Goal: Information Seeking & Learning: Learn about a topic

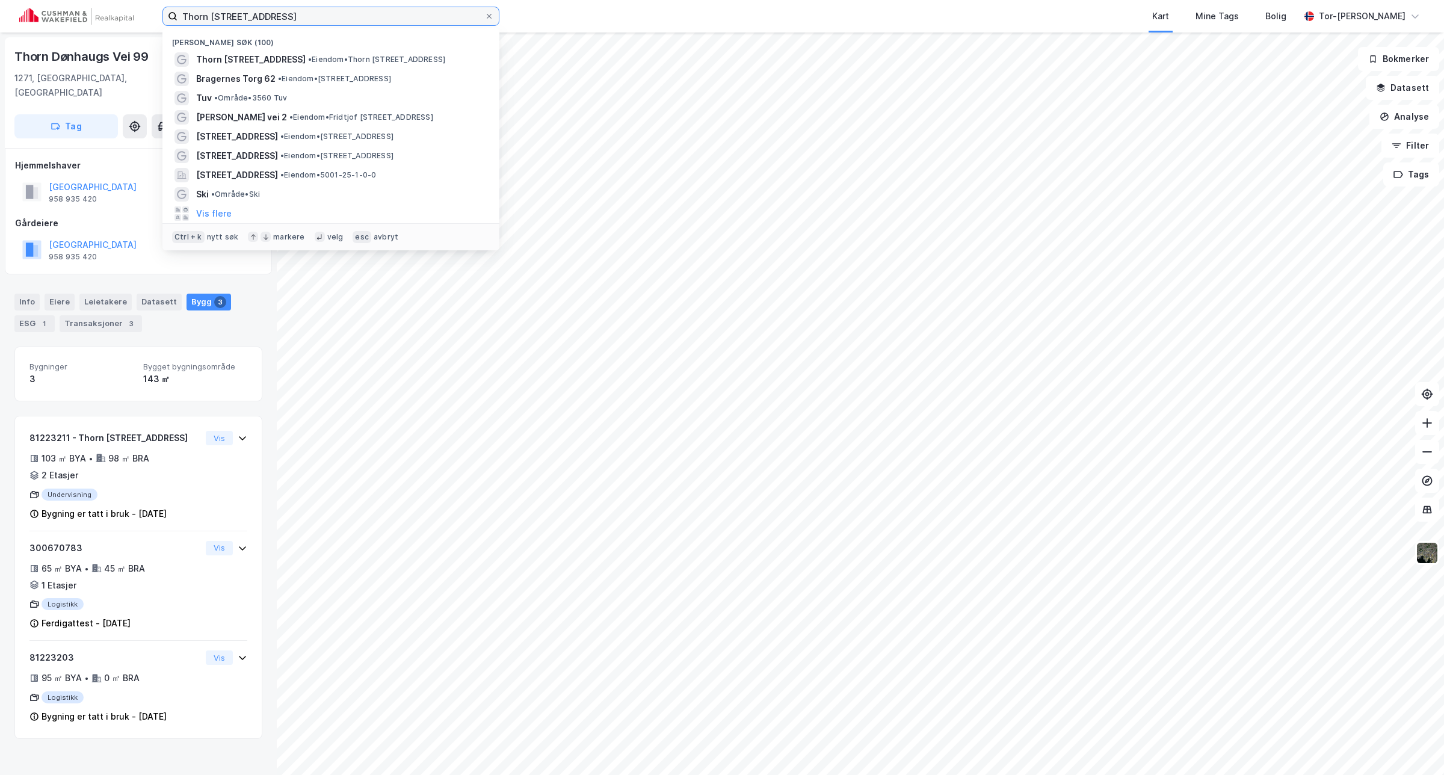
drag, startPoint x: 314, startPoint y: 18, endPoint x: 306, endPoint y: 18, distance: 8.4
click at [306, 18] on input "Thorn [STREET_ADDRESS]" at bounding box center [330, 16] width 307 height 18
click at [485, 10] on label "Thorn [STREET_ADDRESS]" at bounding box center [330, 16] width 337 height 19
click at [484, 10] on input "Thorn [STREET_ADDRESS]" at bounding box center [330, 16] width 307 height 18
click at [486, 16] on icon at bounding box center [489, 16] width 7 height 7
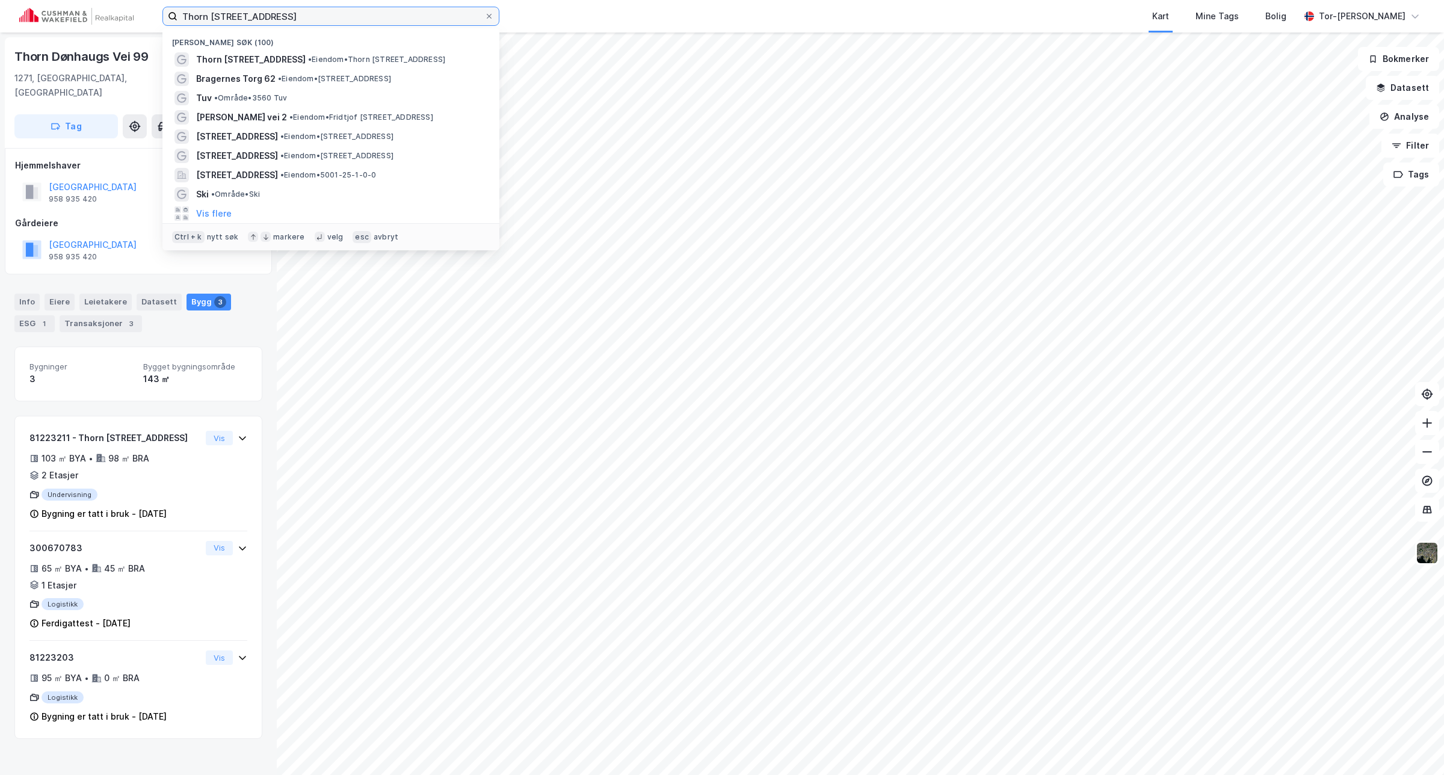
click at [484, 16] on input "Thorn [STREET_ADDRESS]" at bounding box center [330, 16] width 307 height 18
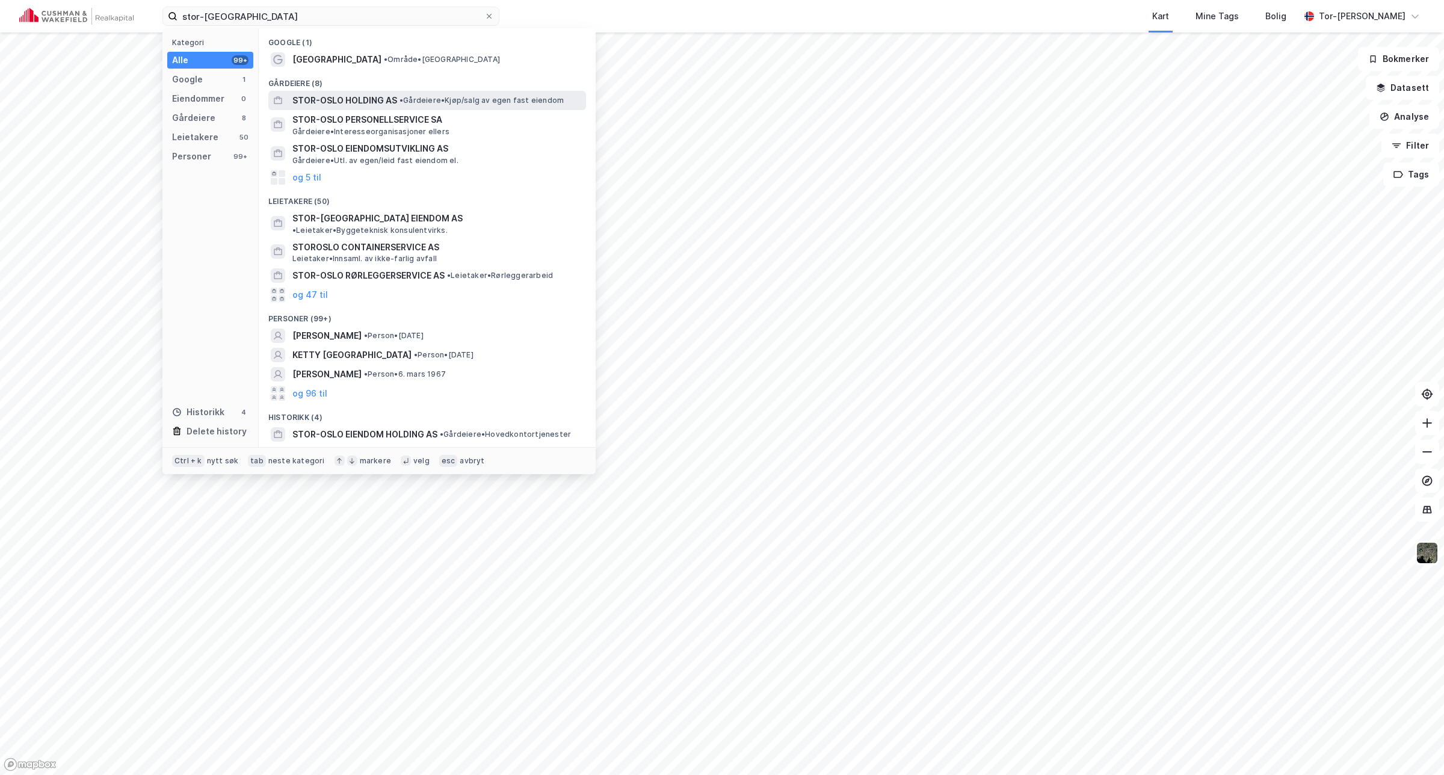
click at [402, 100] on span "•" at bounding box center [401, 100] width 4 height 9
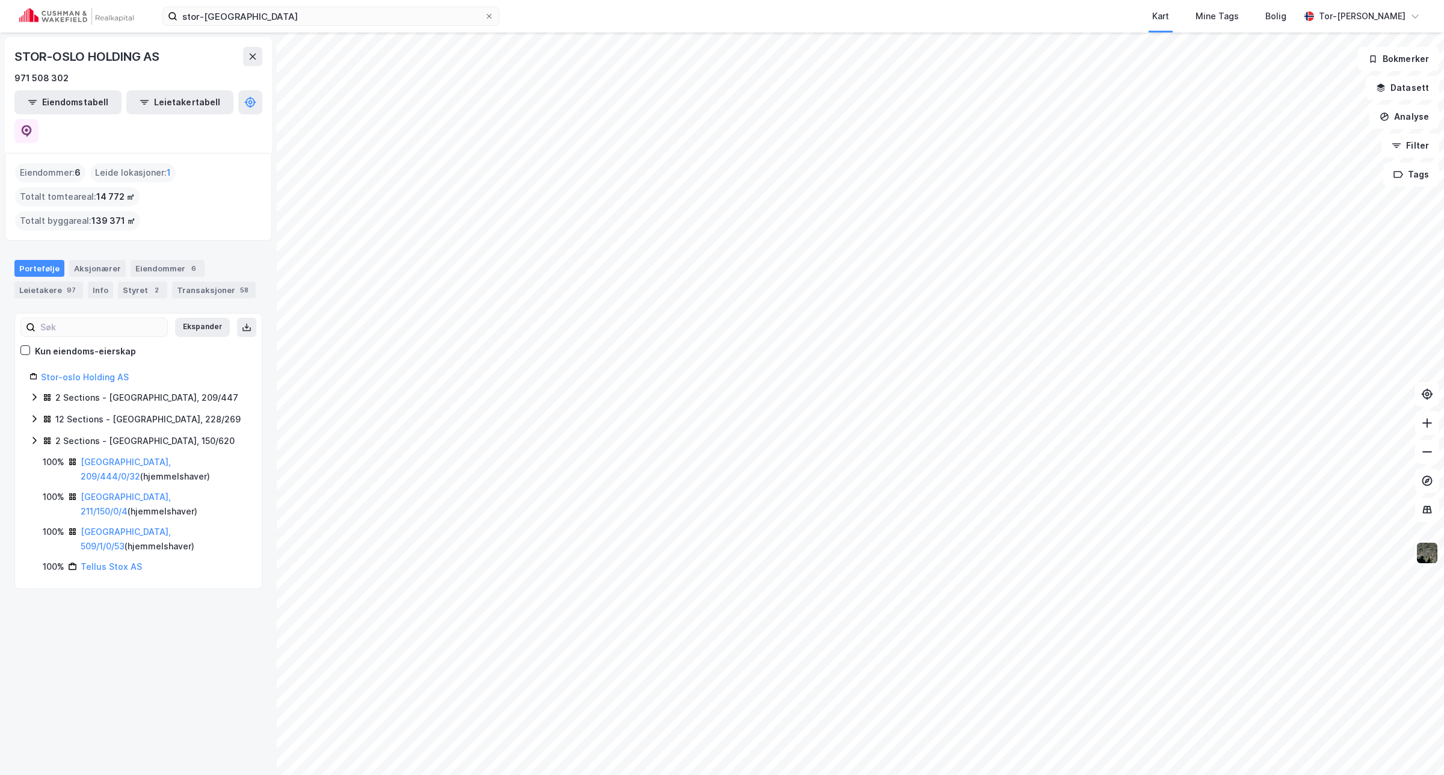
click at [1426, 557] on img at bounding box center [1427, 552] width 23 height 23
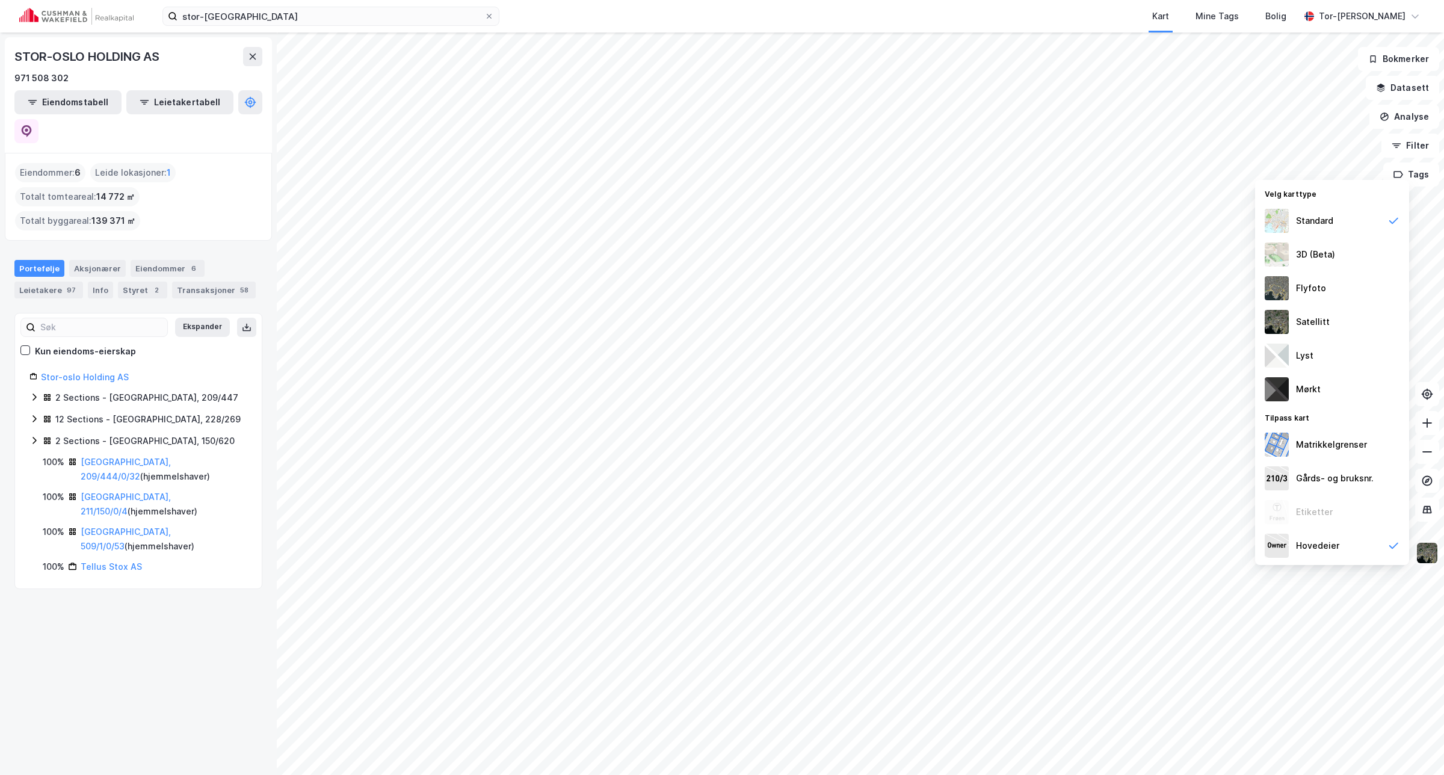
click at [1426, 552] on img at bounding box center [1427, 552] width 23 height 23
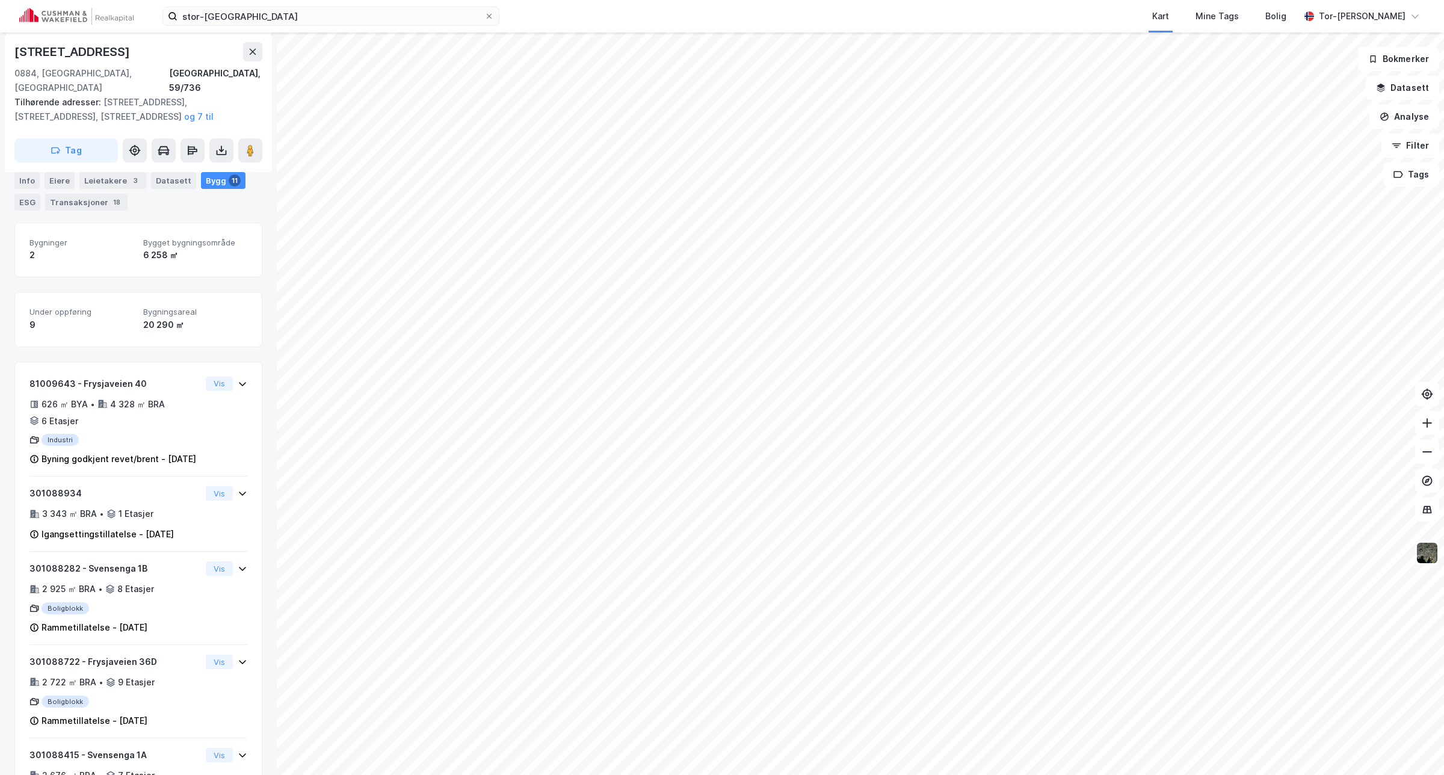
scroll to position [332, 0]
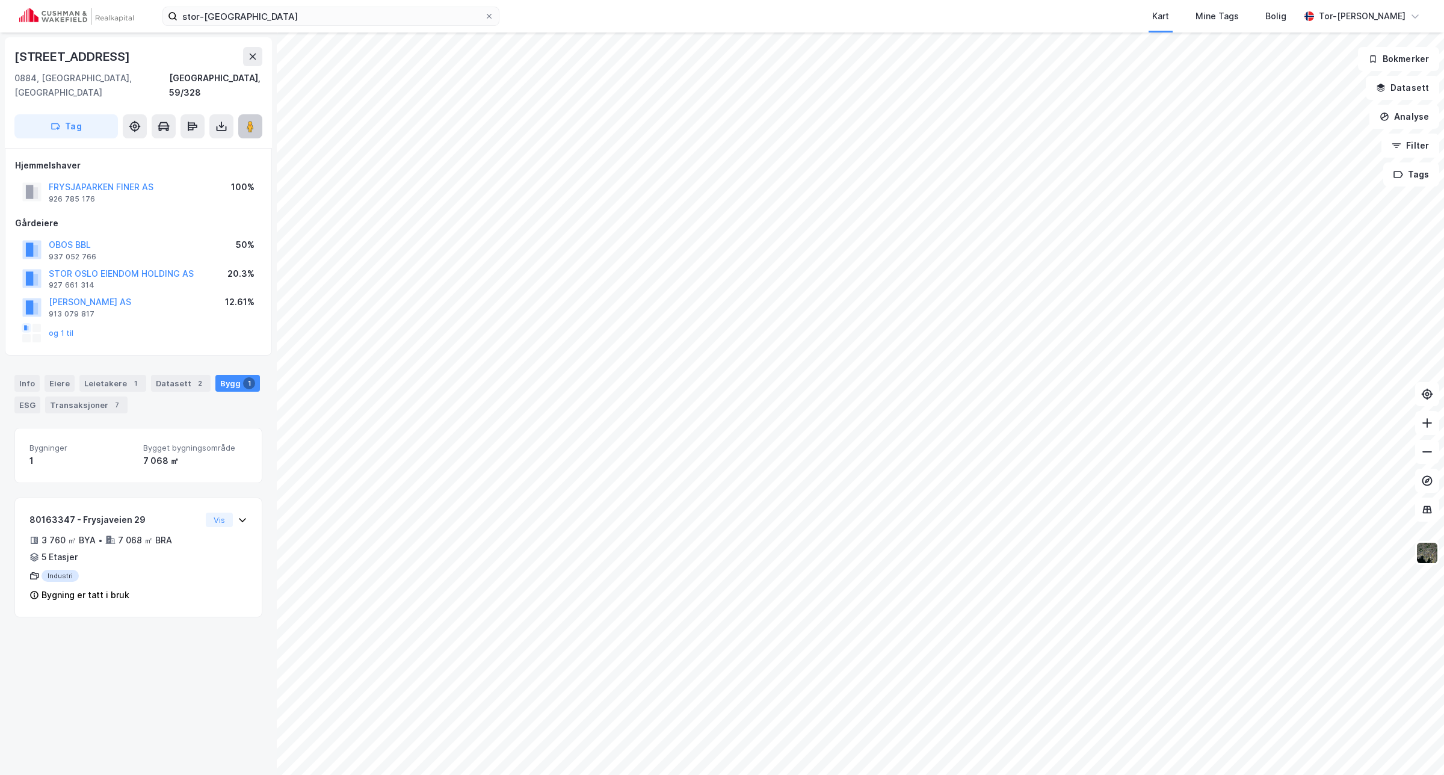
click at [256, 120] on icon at bounding box center [250, 126] width 12 height 12
drag, startPoint x: 285, startPoint y: 20, endPoint x: 3, endPoint y: 13, distance: 281.6
click at [6, 18] on div "stor-oslo Kart Mine Tags Bolig Tor-[PERSON_NAME]" at bounding box center [722, 16] width 1444 height 32
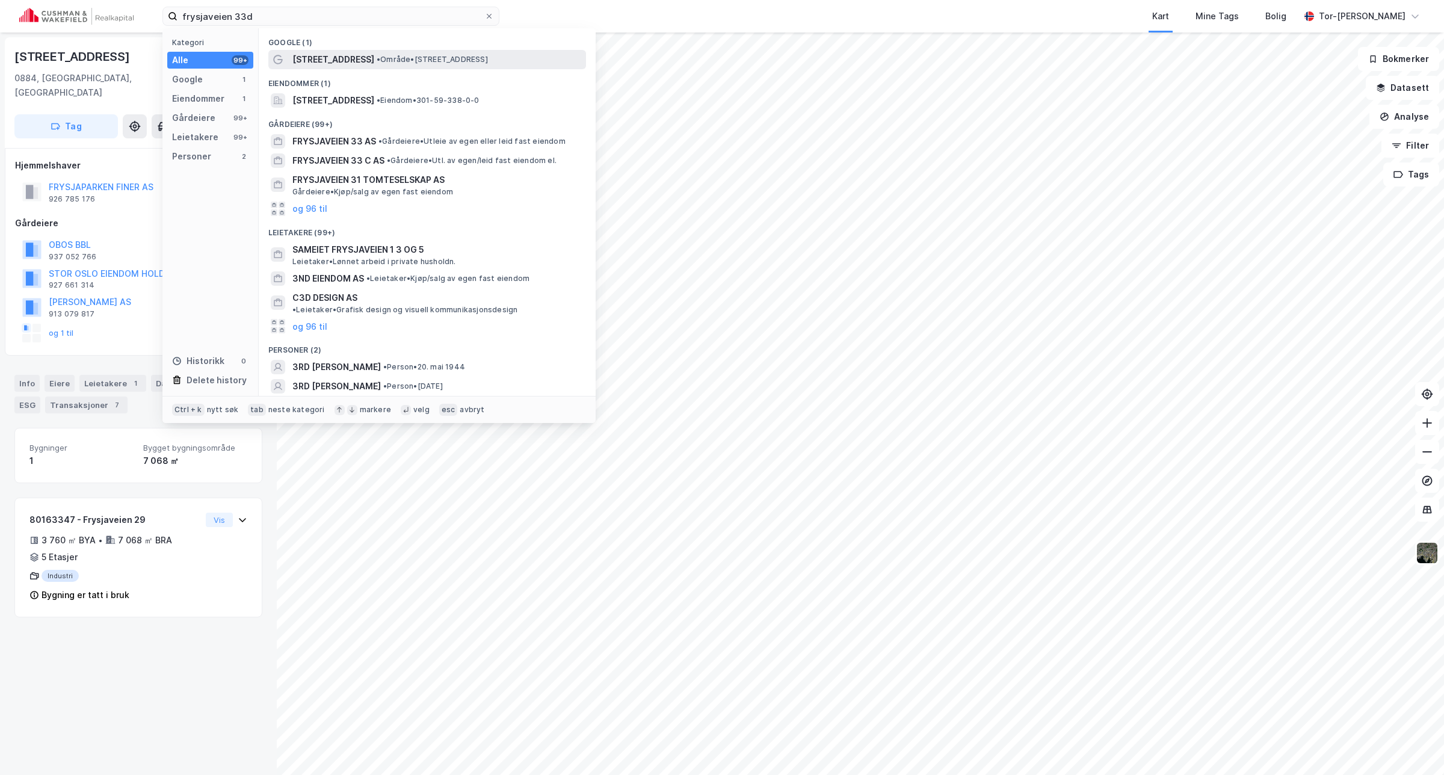
click at [347, 55] on span "[STREET_ADDRESS]" at bounding box center [333, 59] width 82 height 14
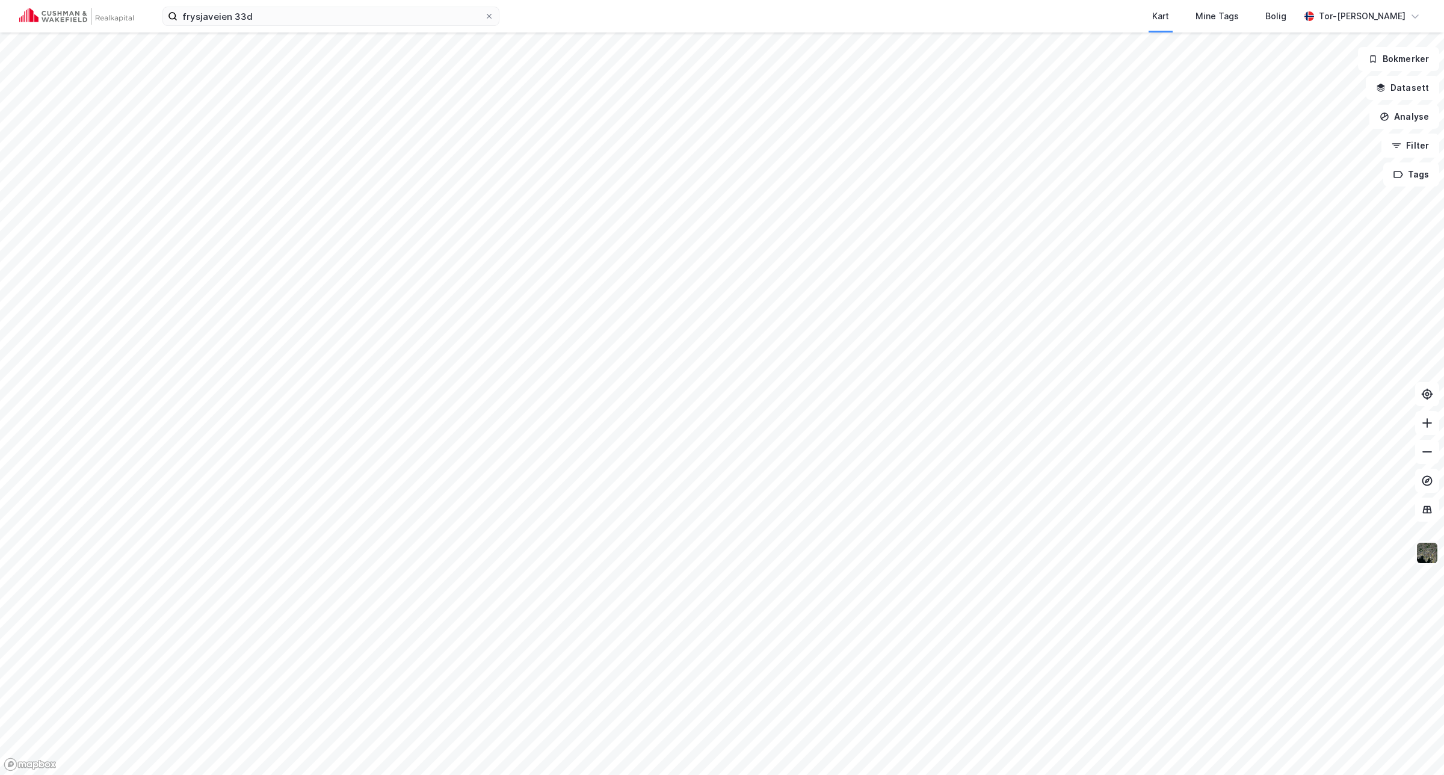
click at [1430, 560] on img at bounding box center [1427, 552] width 23 height 23
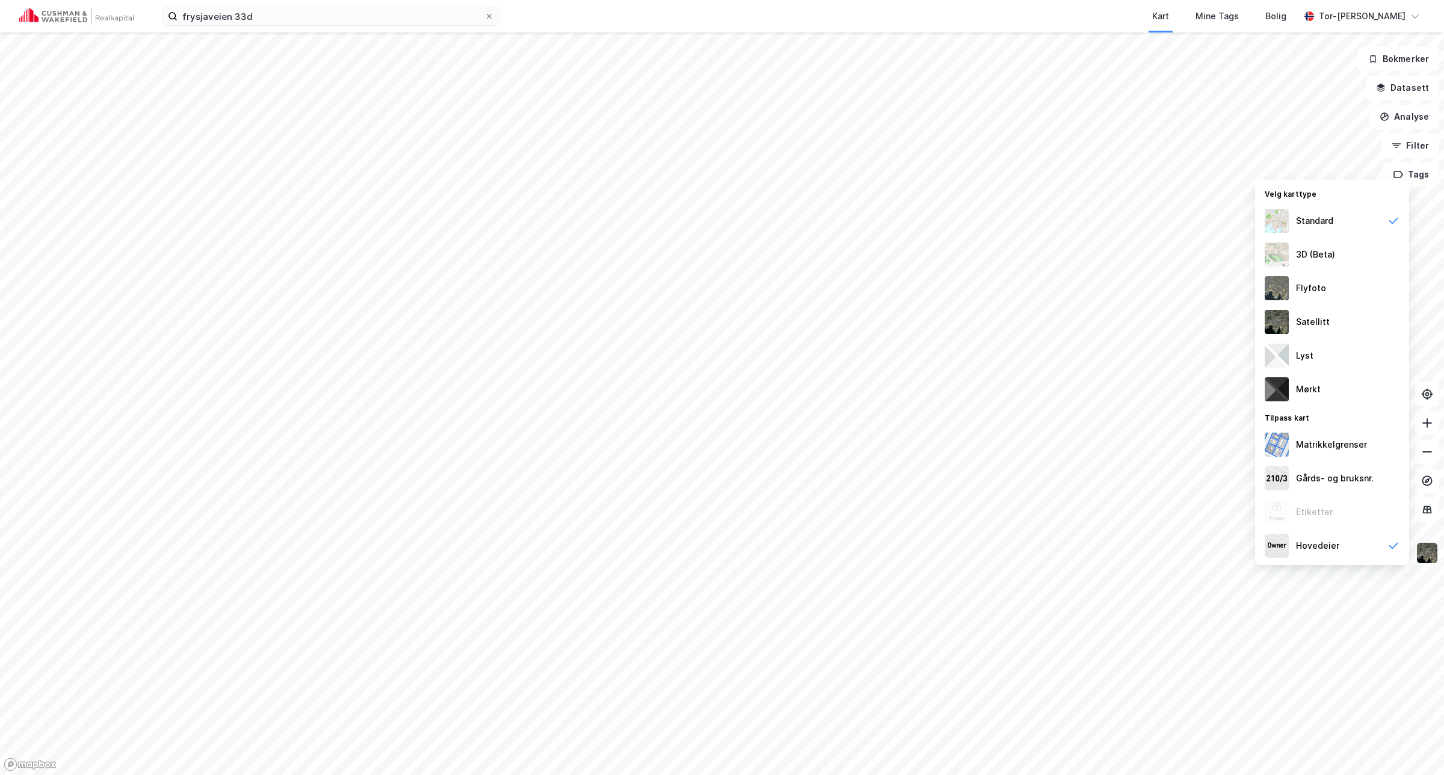
click at [1427, 554] on img at bounding box center [1427, 552] width 23 height 23
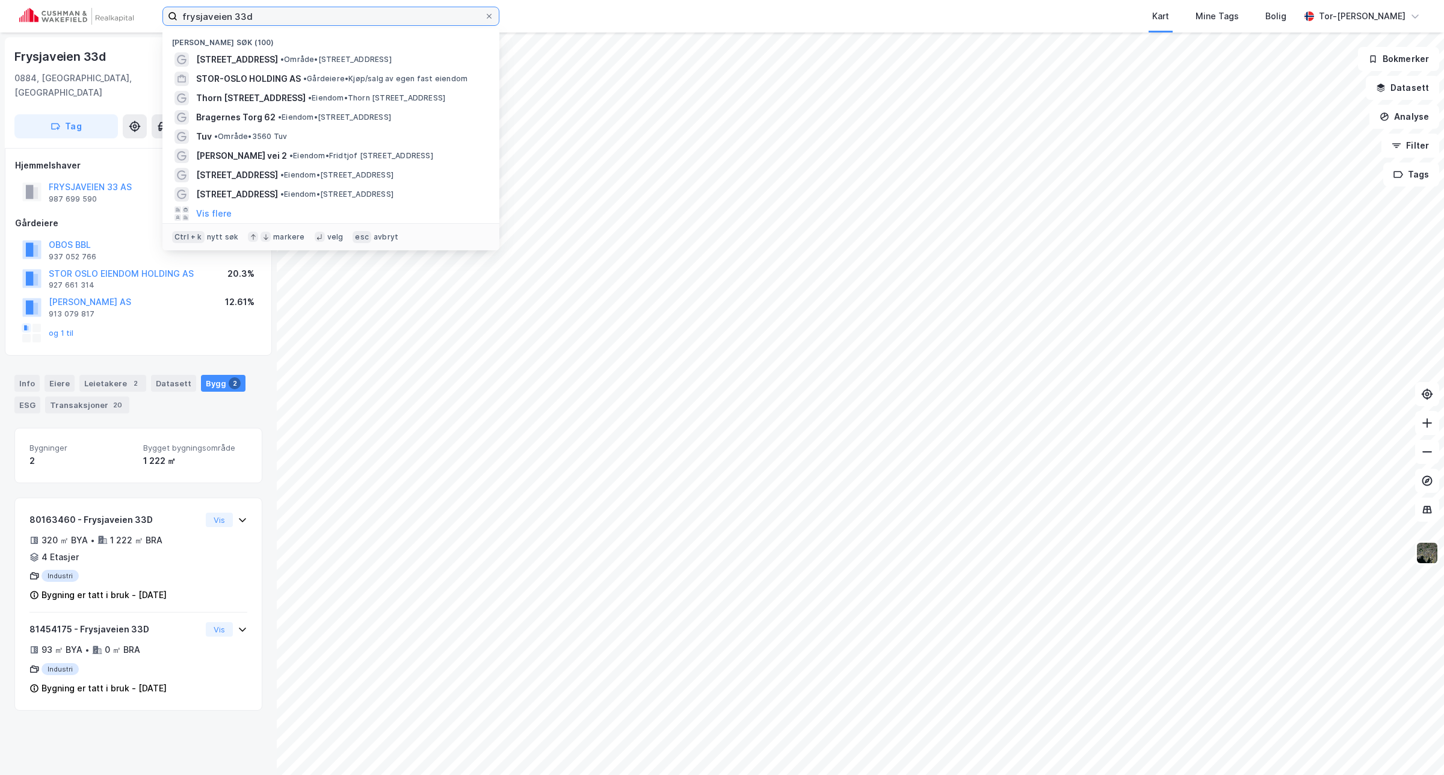
drag, startPoint x: 121, startPoint y: 20, endPoint x: -48, endPoint y: 103, distance: 188.6
click at [0, 103] on html "frysjaveien 33d Nylige søk (100) Frysjaveien 33D • Område • [STREET_ADDRESS] HO…" at bounding box center [722, 387] width 1444 height 775
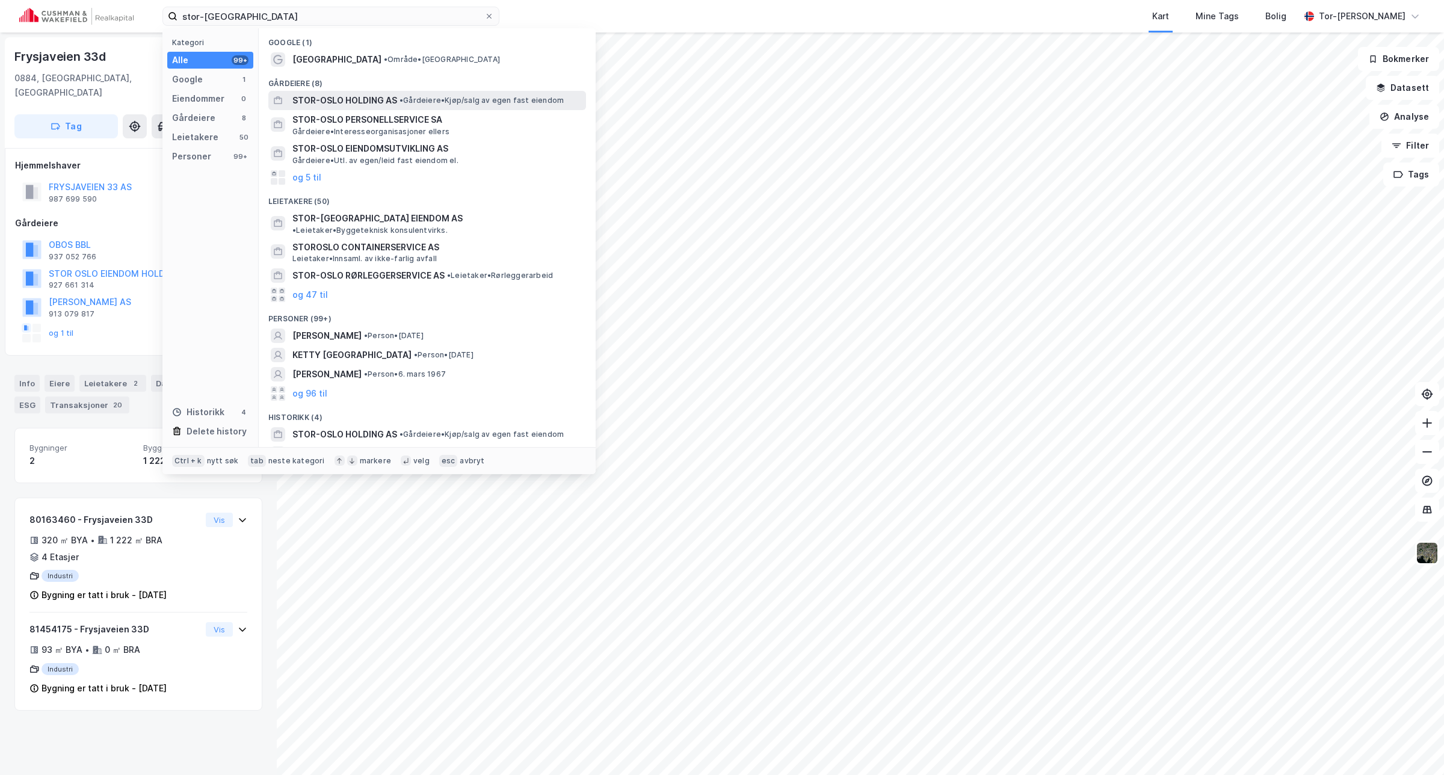
click at [351, 102] on span "STOR-OSLO HOLDING AS" at bounding box center [344, 100] width 105 height 14
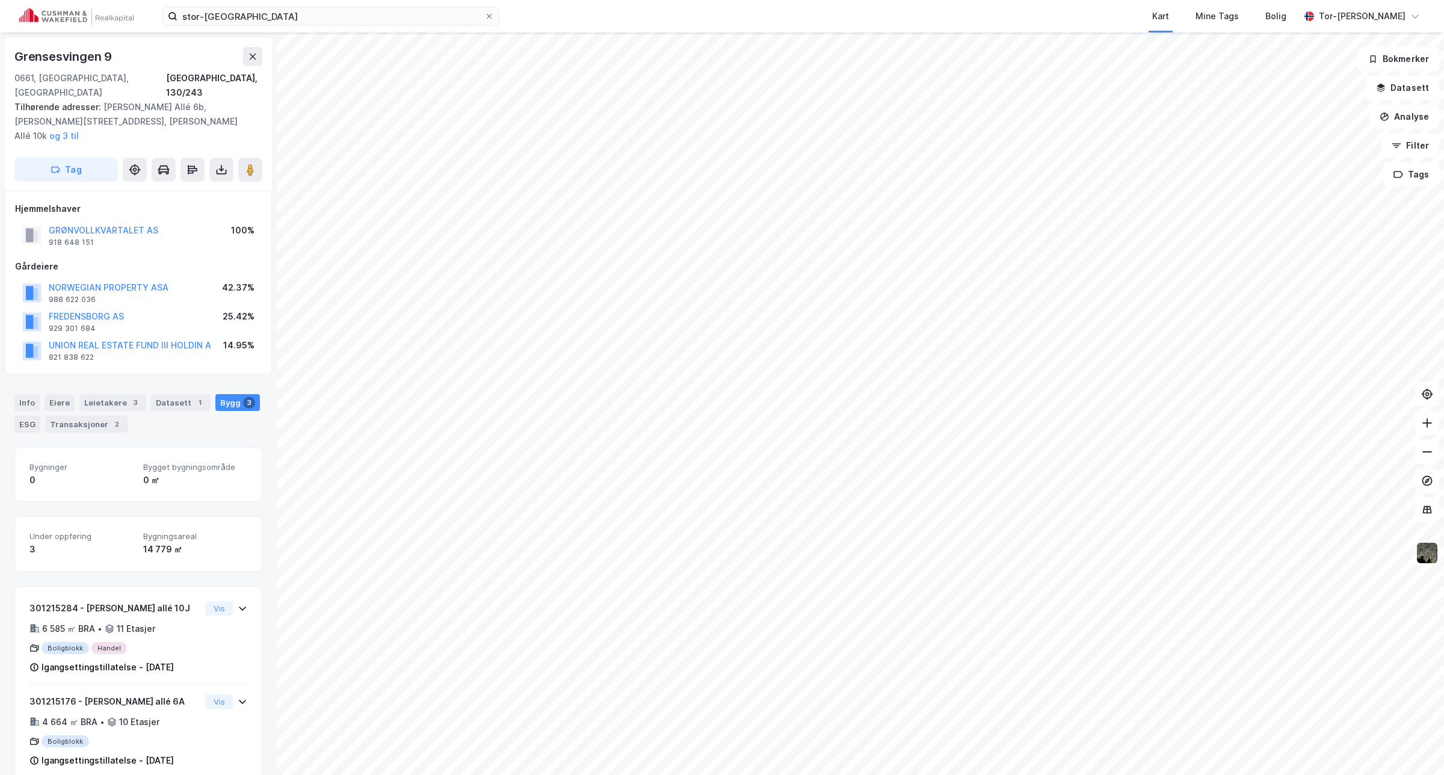
scroll to position [1, 0]
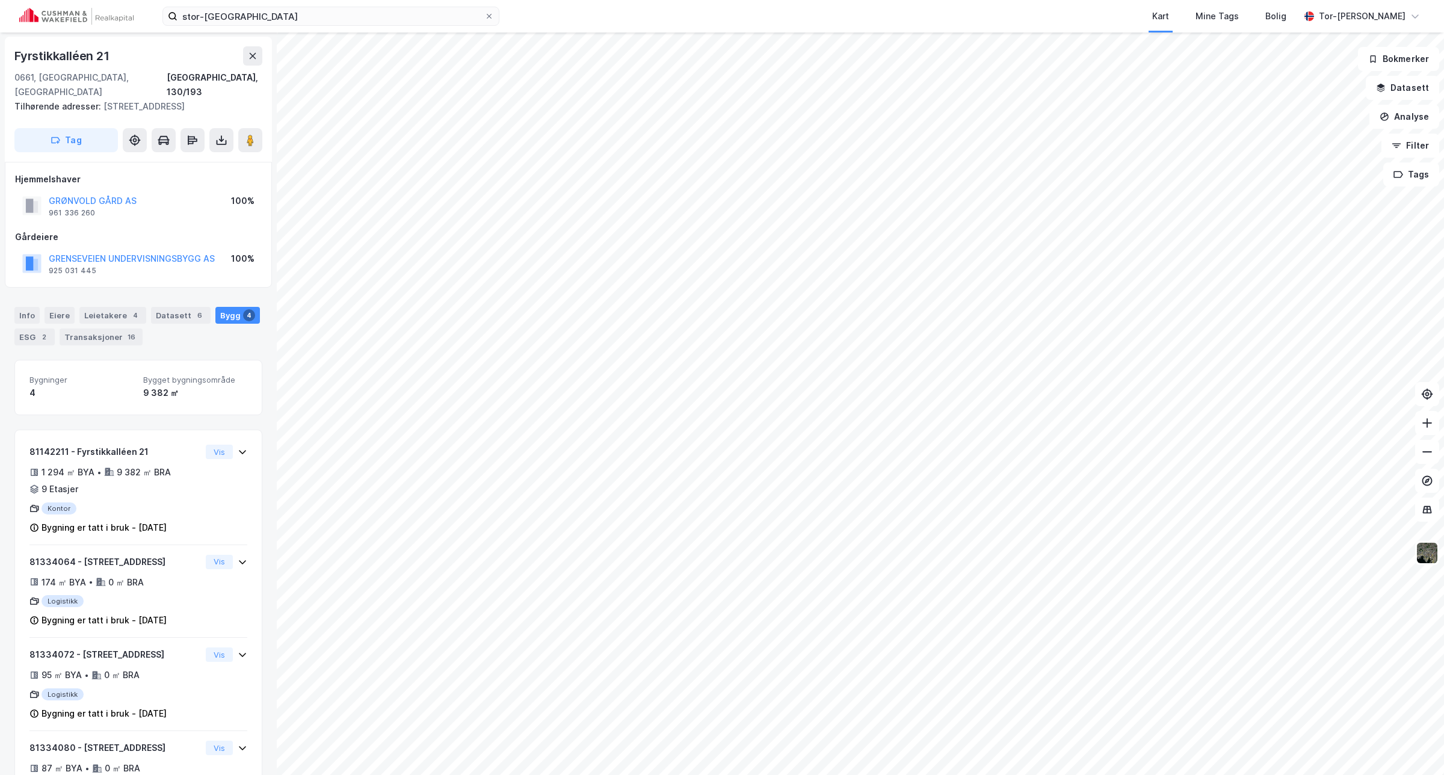
scroll to position [37, 0]
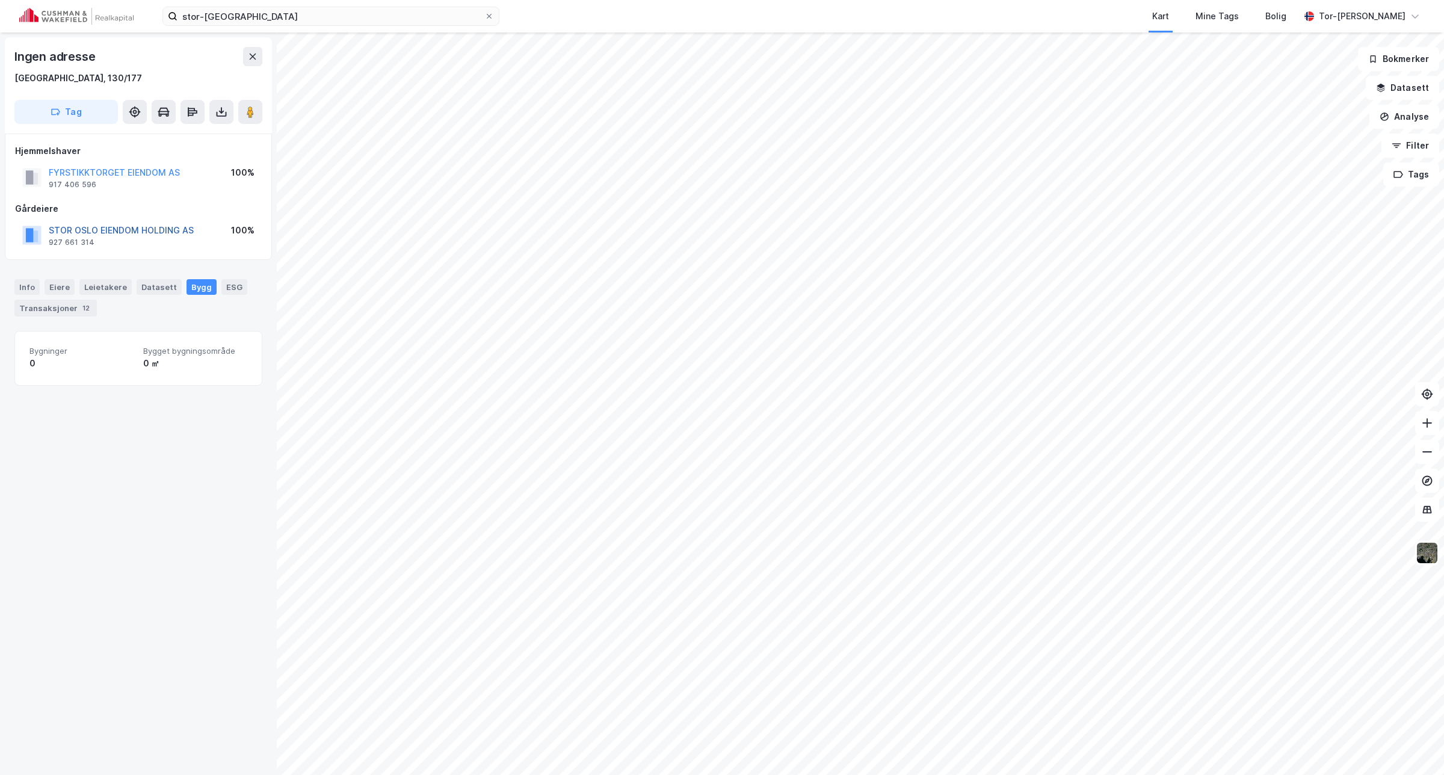
click at [0, 0] on button "STOR OSLO EIENDOM HOLDING AS" at bounding box center [0, 0] width 0 height 0
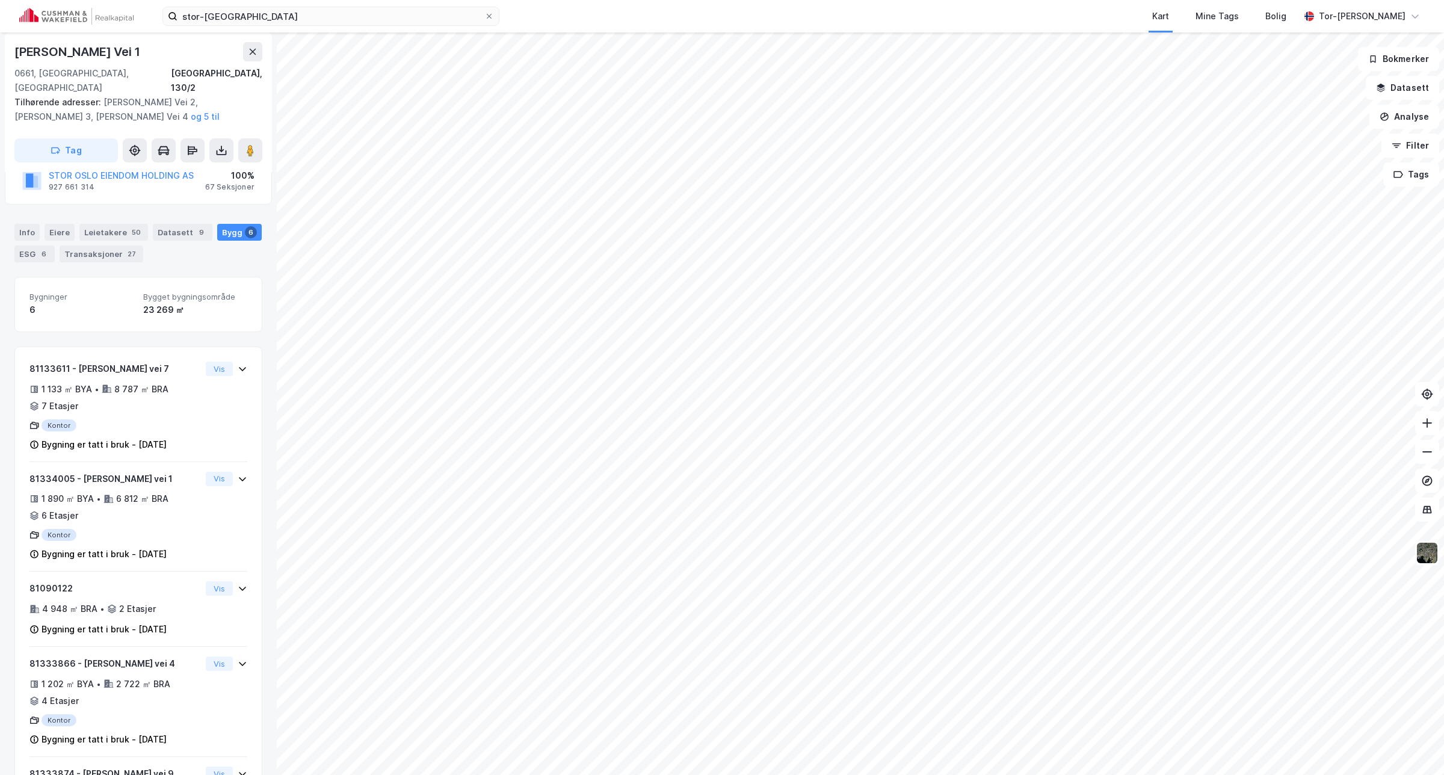
scroll to position [125, 0]
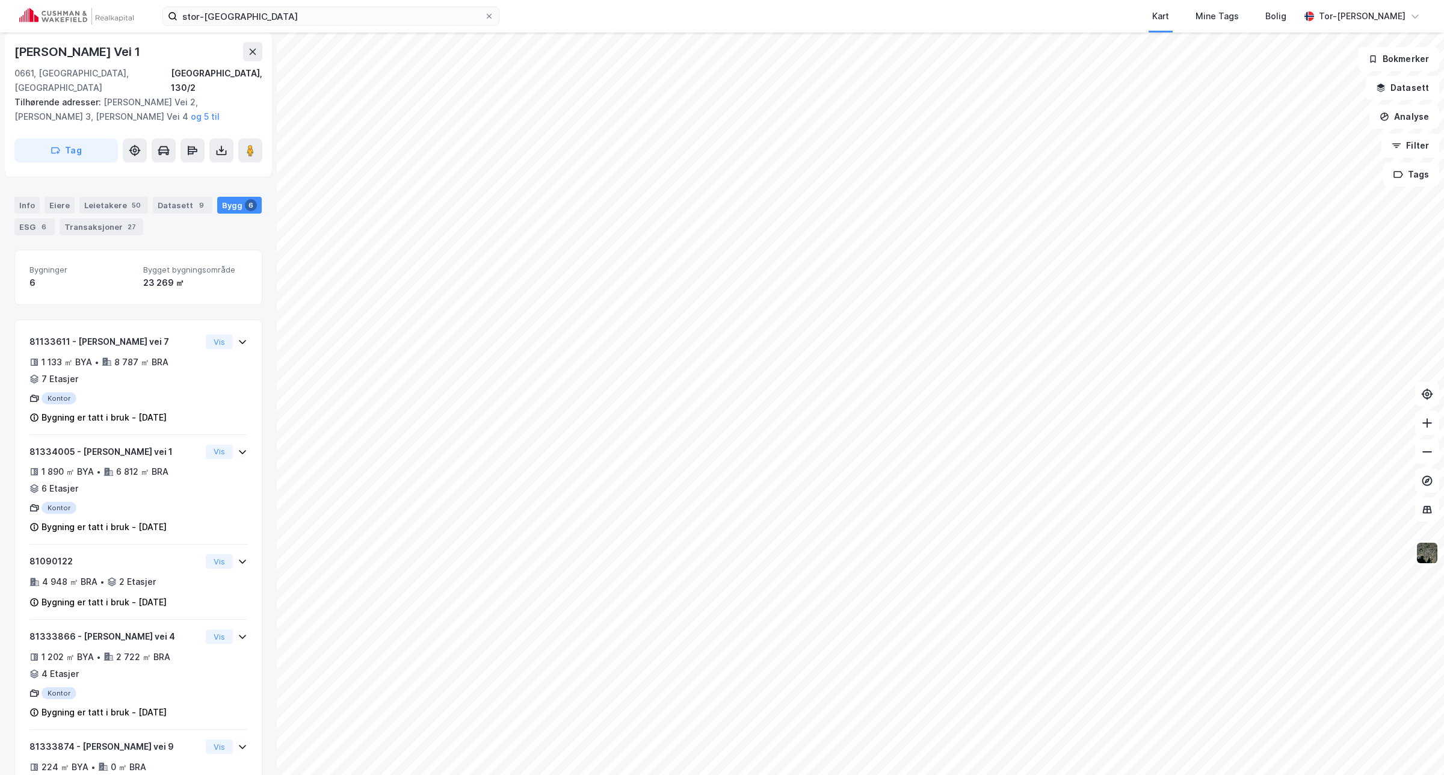
scroll to position [87, 0]
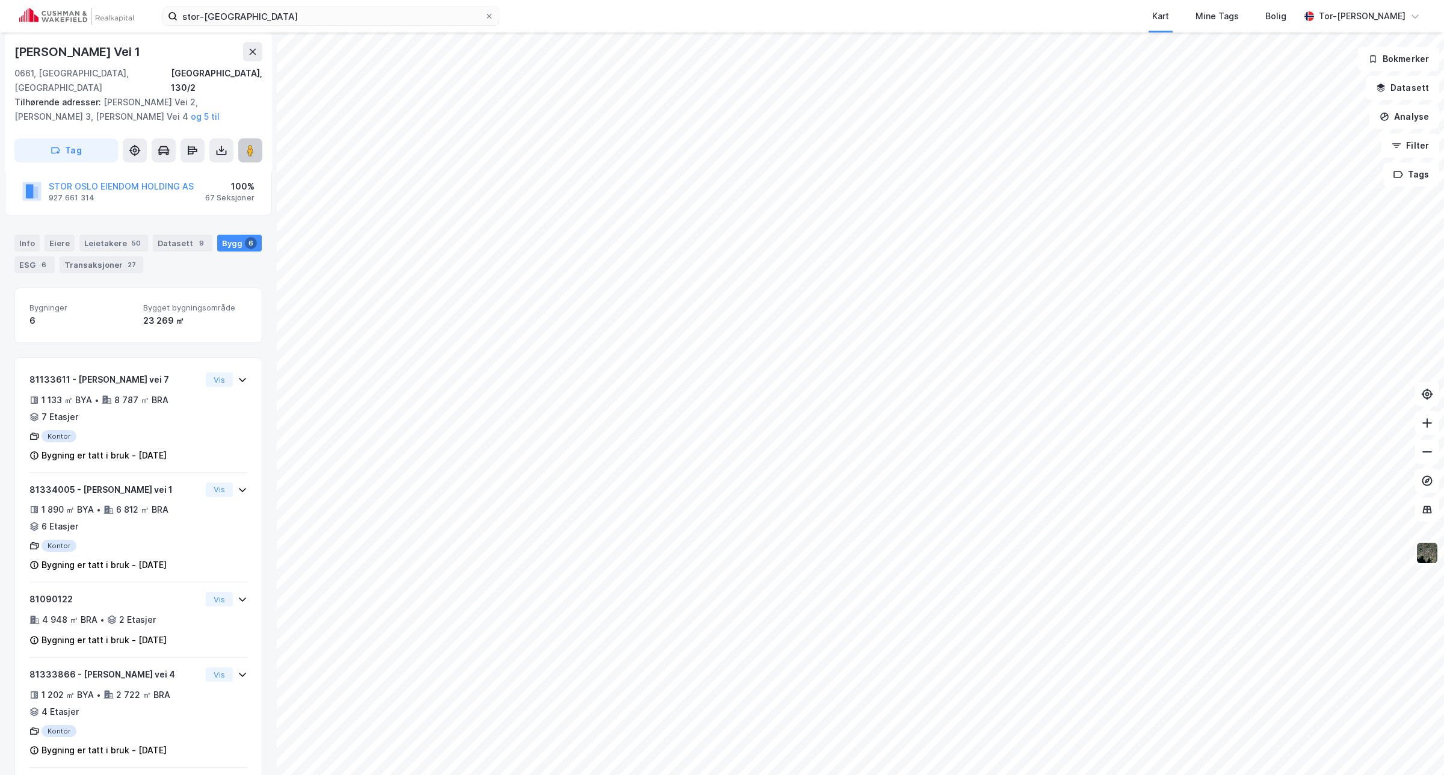
click at [253, 144] on image at bounding box center [250, 150] width 7 height 12
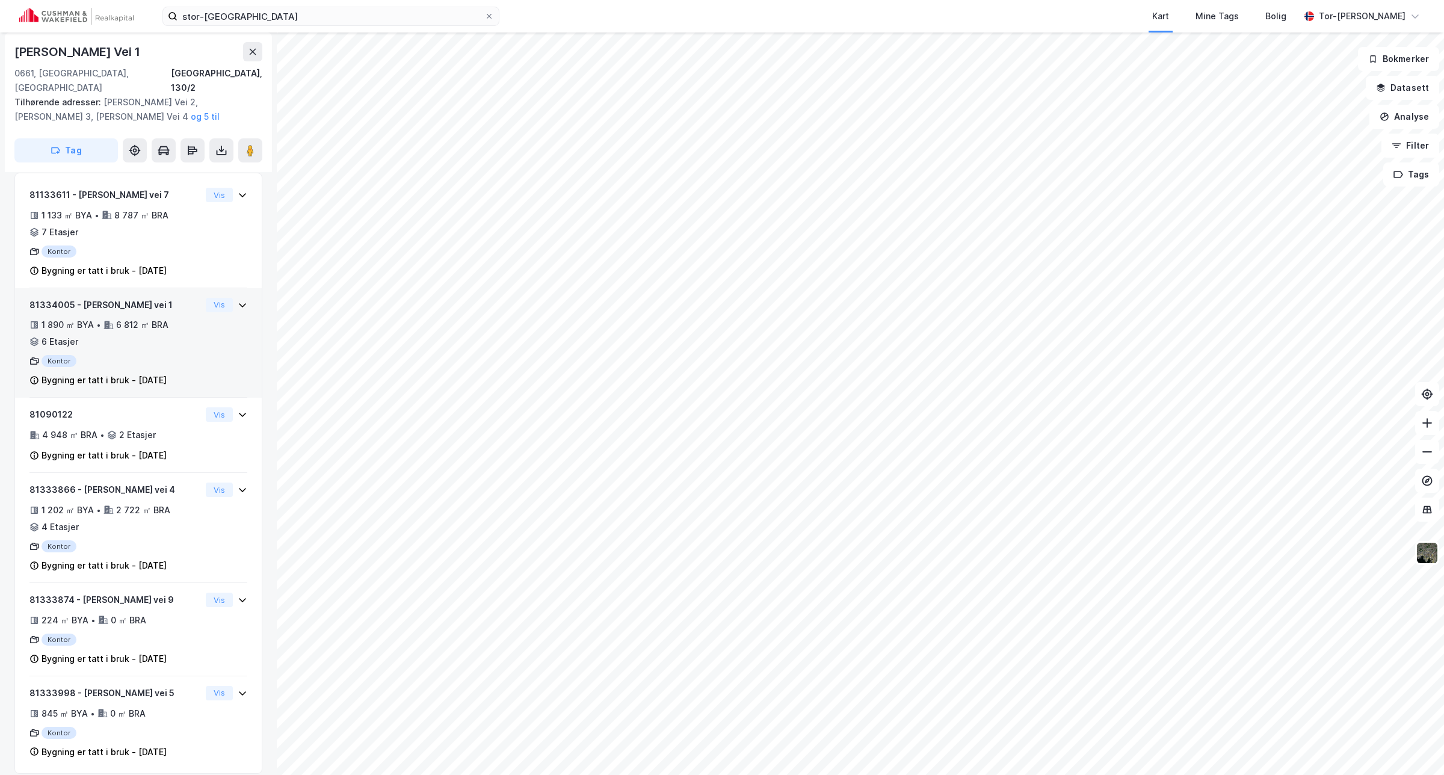
scroll to position [0, 0]
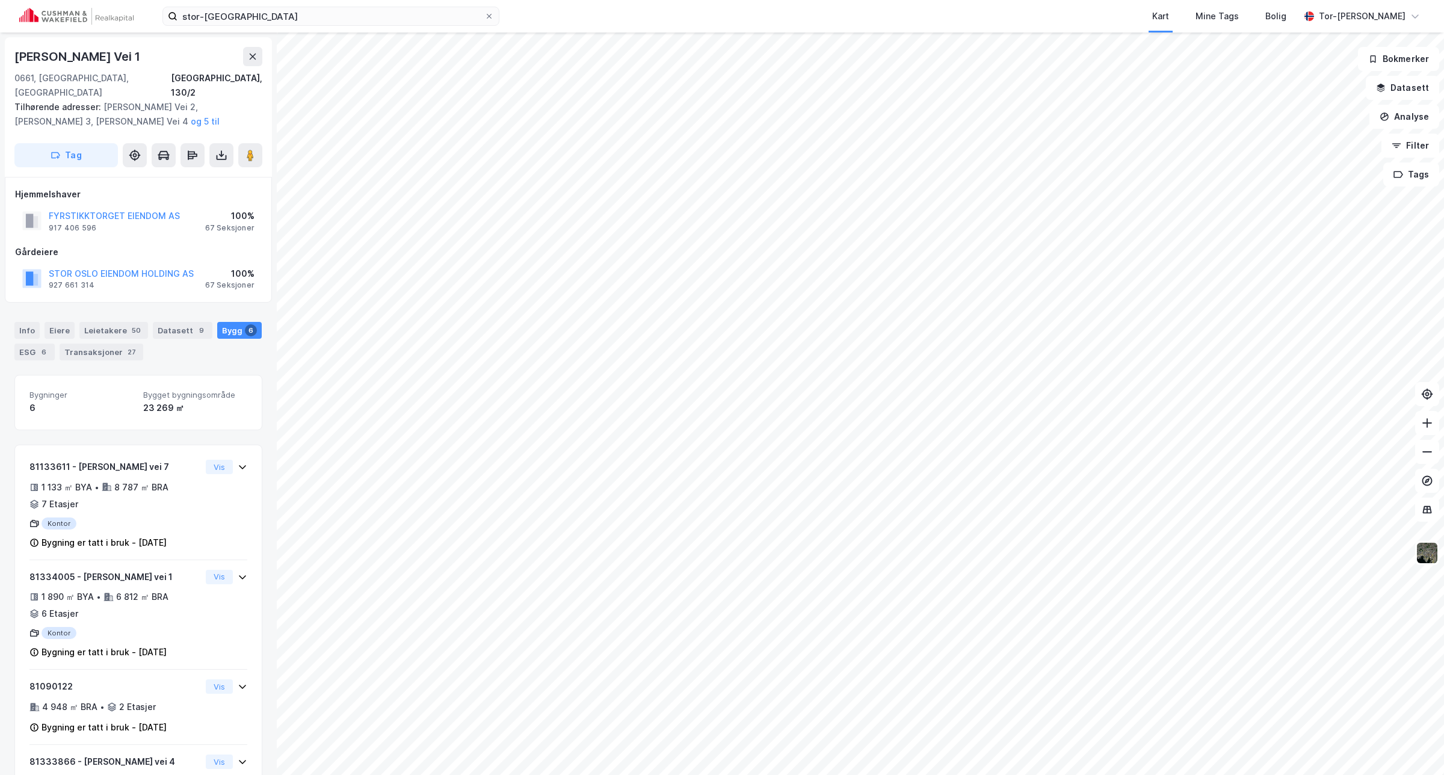
drag, startPoint x: 174, startPoint y: 52, endPoint x: 10, endPoint y: 58, distance: 164.4
click at [10, 58] on div "Karoline [STREET_ADDRESS], 130/2 Tilhørende adresser: Karoline [STREET_ADDRESS]…" at bounding box center [138, 107] width 267 height 140
copy div "[PERSON_NAME] Vei 1"
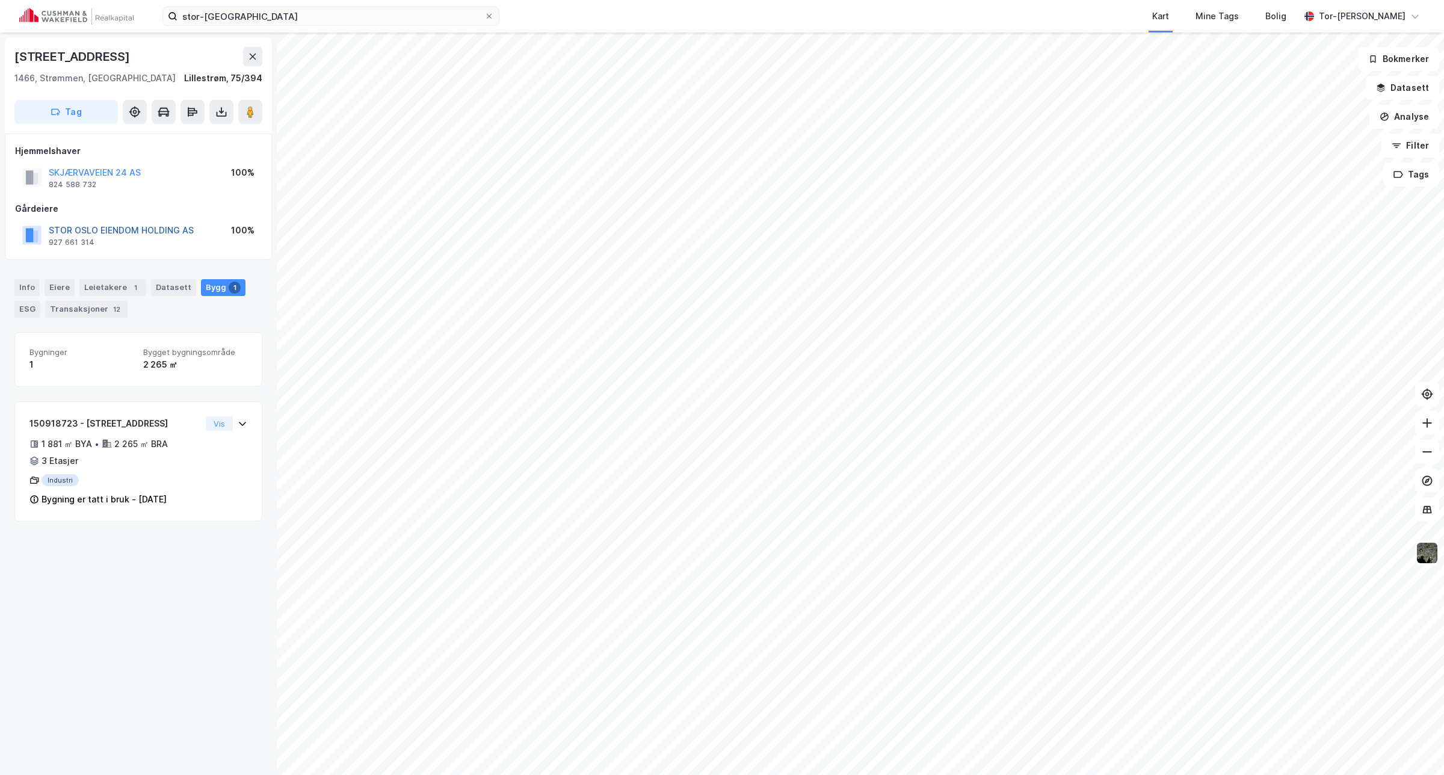
click at [0, 0] on button "STOR OSLO EIENDOM HOLDING AS" at bounding box center [0, 0] width 0 height 0
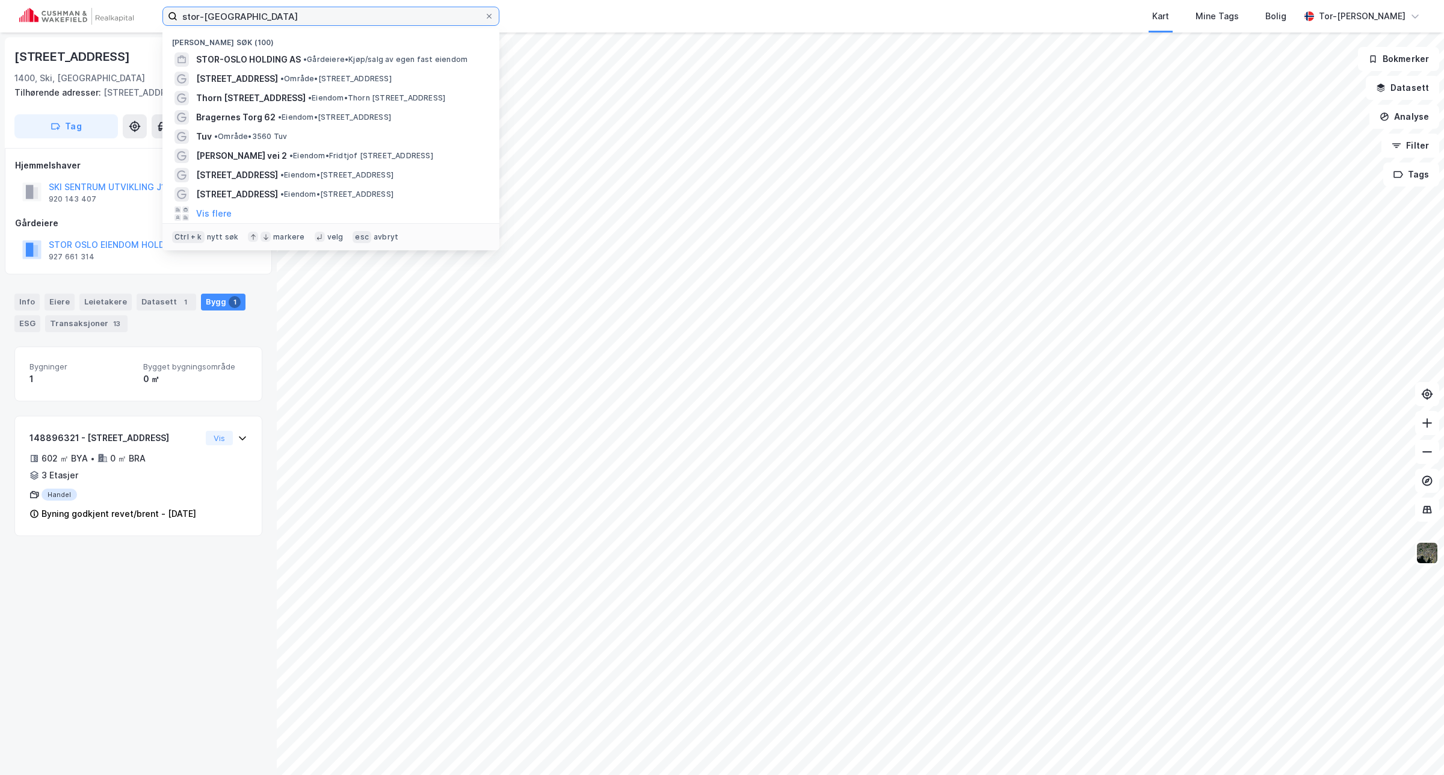
drag, startPoint x: 141, startPoint y: 10, endPoint x: 42, endPoint y: 9, distance: 99.3
click at [43, 10] on div "stor-oslo Nylige søk (100) STOR-OSLO HOLDING AS • Gårdeiere • Kjøp/salg av egen…" at bounding box center [722, 16] width 1444 height 32
paste input "rådhuskvartalet"
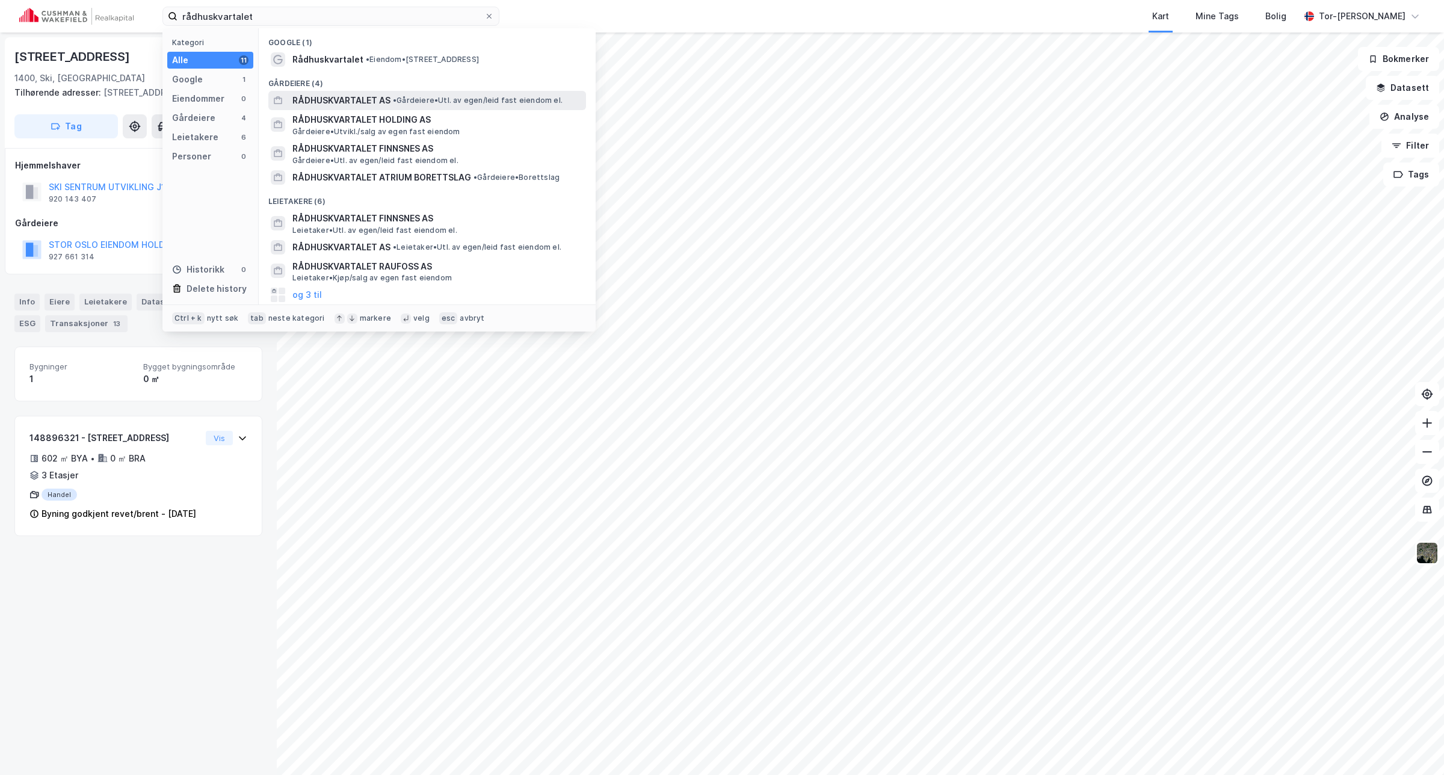
click at [476, 97] on span "• Gårdeiere • Utl. av egen/leid fast eiendom el." at bounding box center [478, 101] width 170 height 10
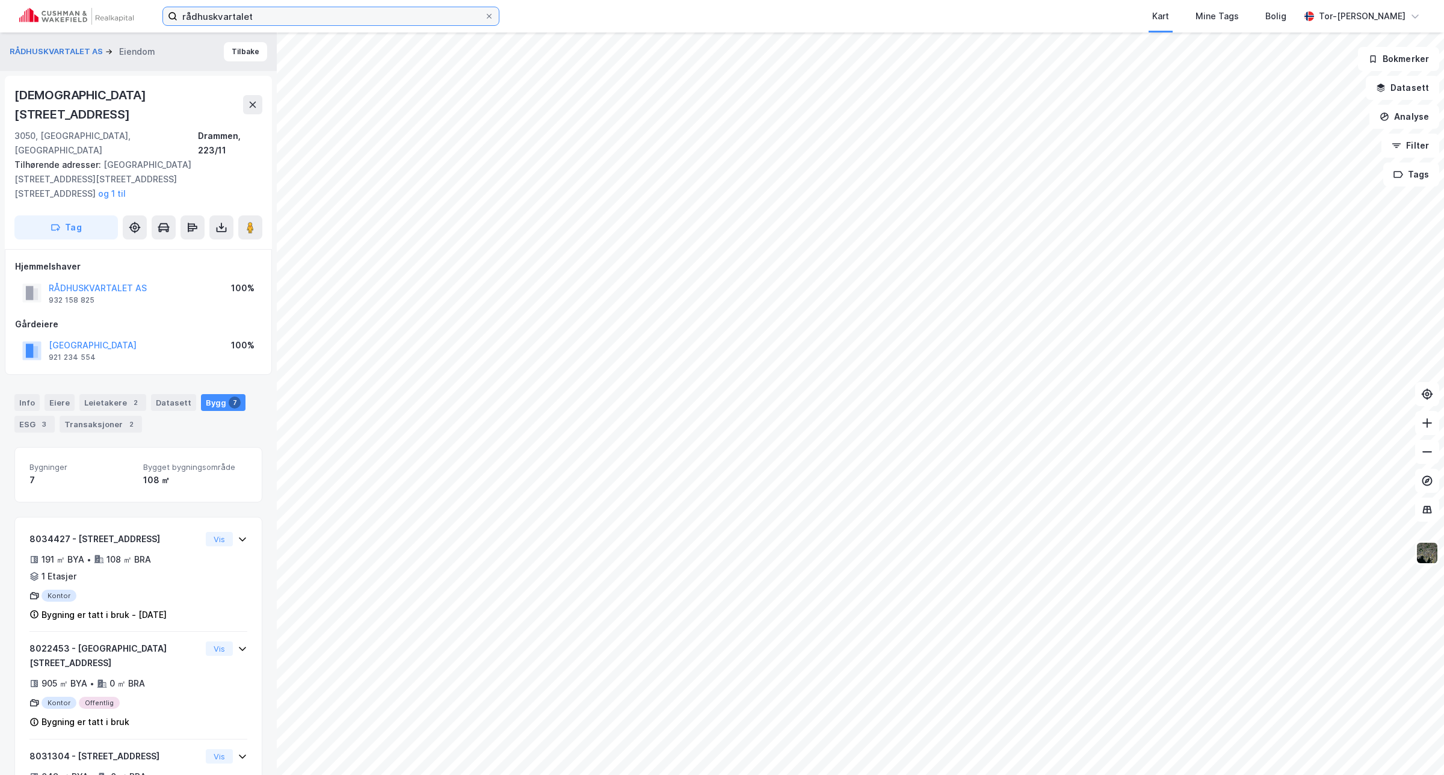
click at [261, 13] on input "rådhuskvartalet" at bounding box center [330, 16] width 307 height 18
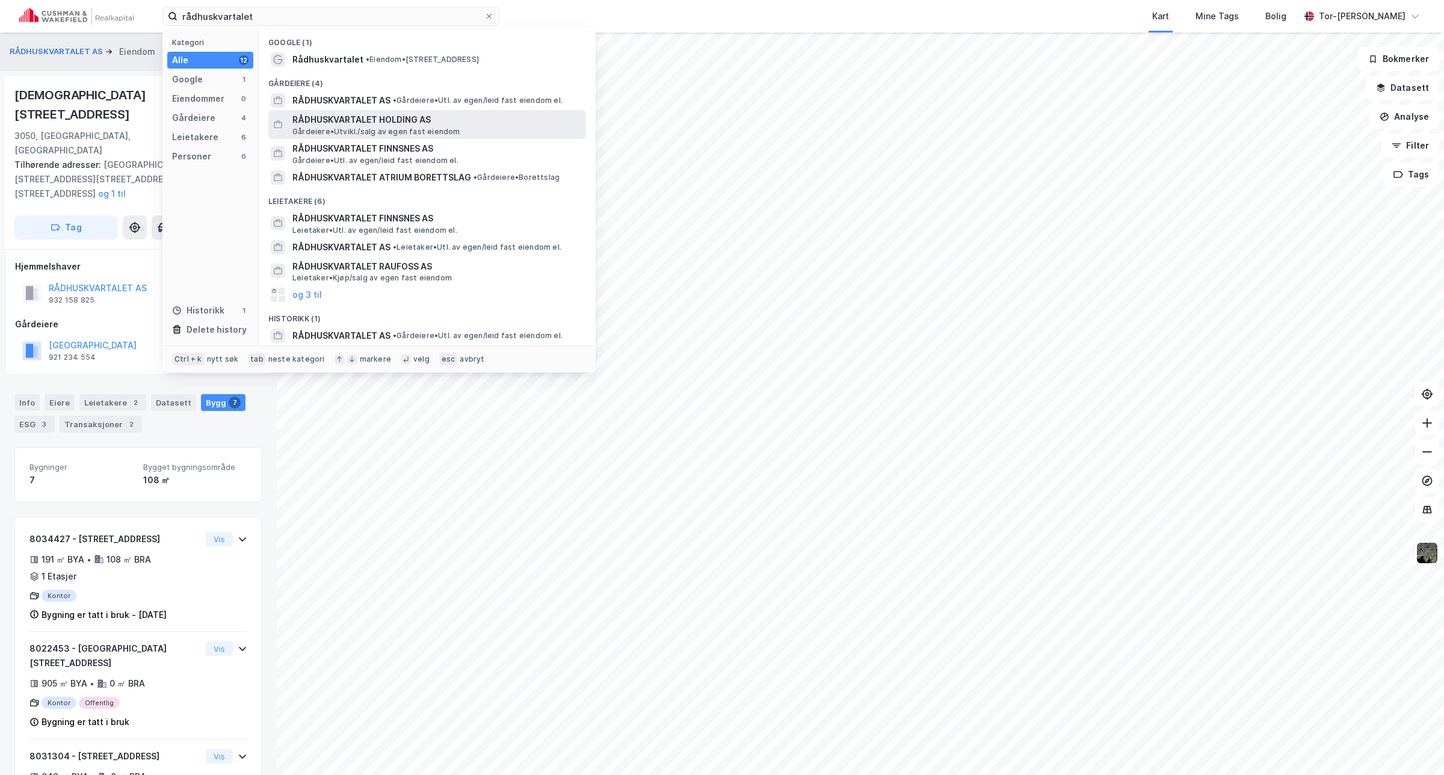
click at [383, 114] on span "RÅDHUSKVARTALET HOLDING AS" at bounding box center [436, 120] width 289 height 14
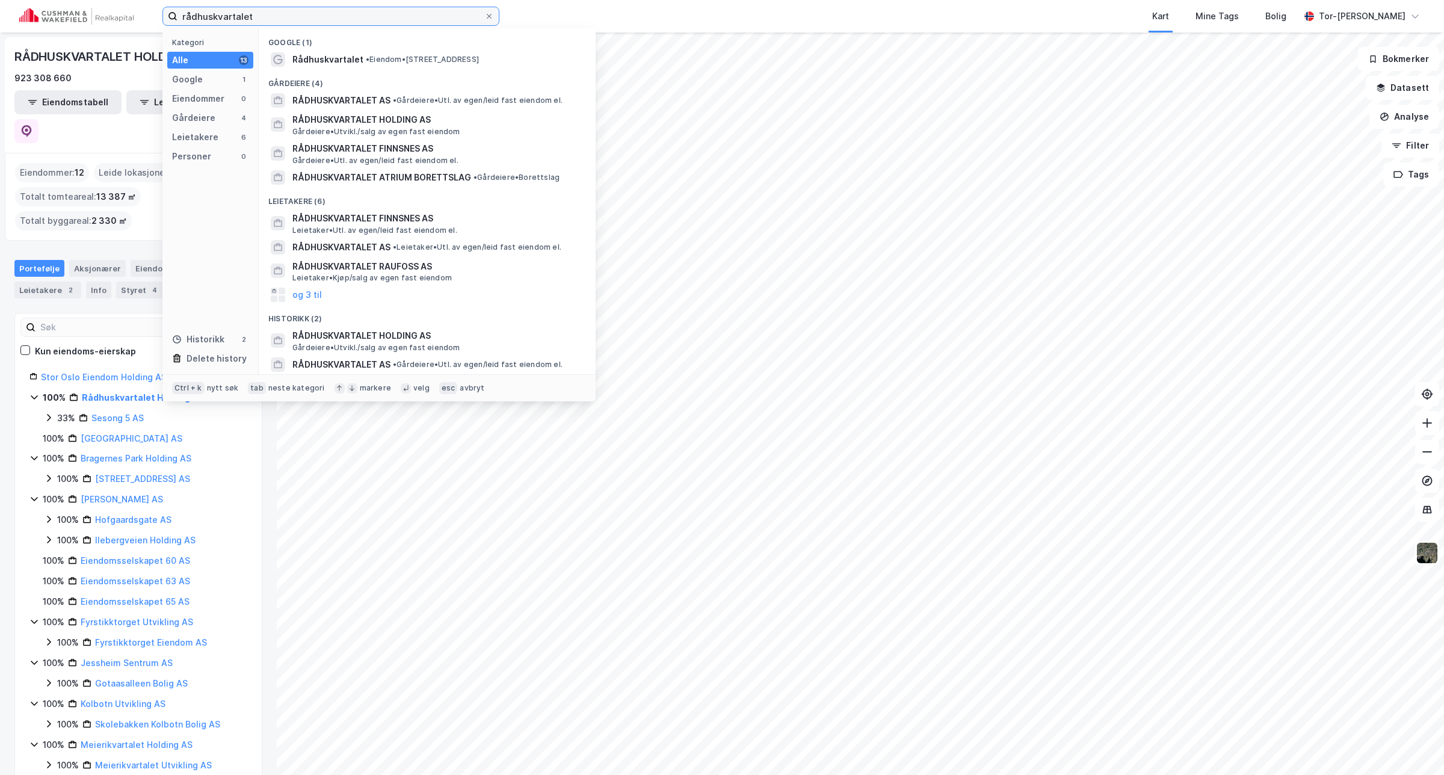
click at [262, 13] on input "rådhuskvartalet" at bounding box center [330, 16] width 307 height 18
click at [280, 17] on input "rådhuskvartalet" at bounding box center [330, 16] width 307 height 18
drag, startPoint x: 261, startPoint y: 16, endPoint x: -249, endPoint y: 90, distance: 515.0
click at [0, 90] on html "rådhuskvartalet Kategori Alle 13 Google 1 Eiendommer 0 Gårdeiere 4 Leietakere 6…" at bounding box center [722, 387] width 1444 height 775
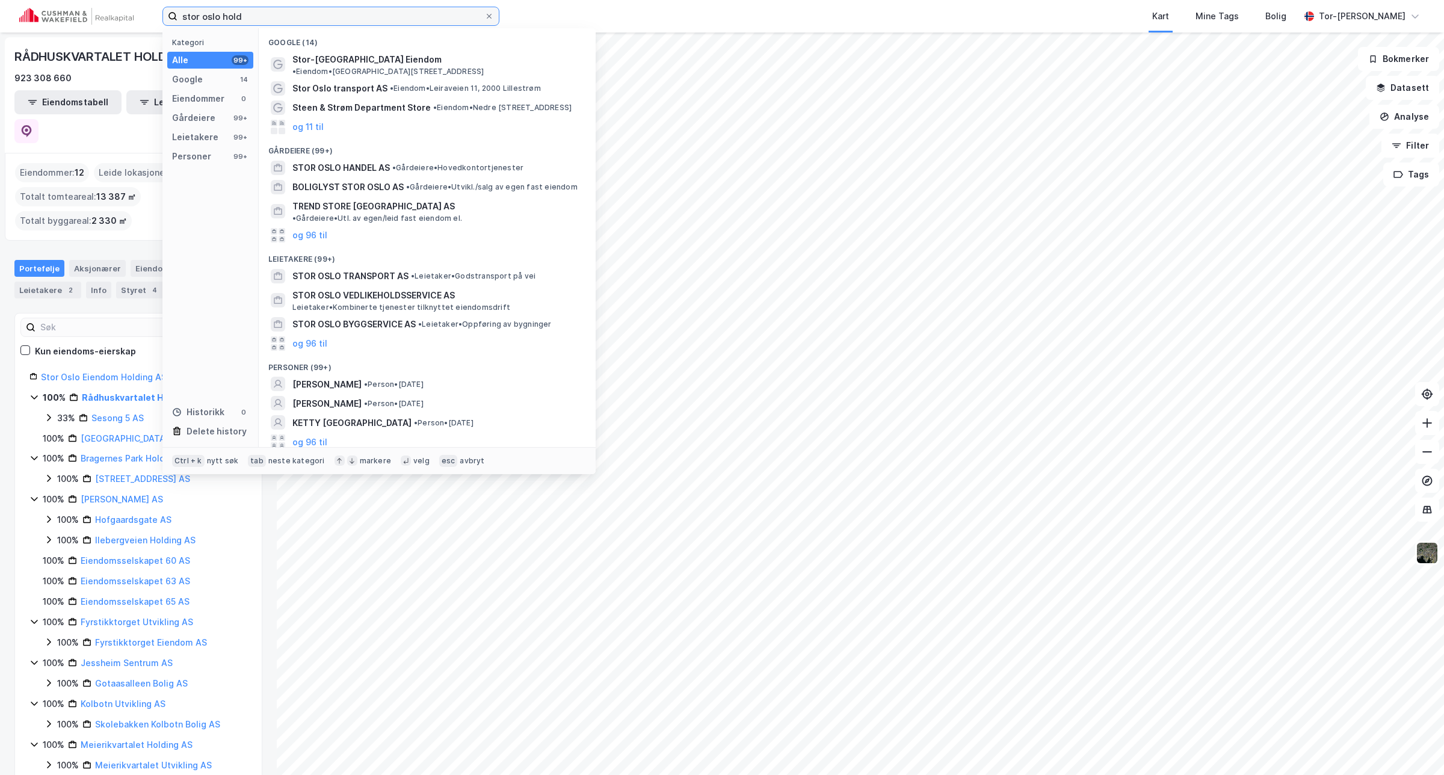
type input "stor oslo hold"
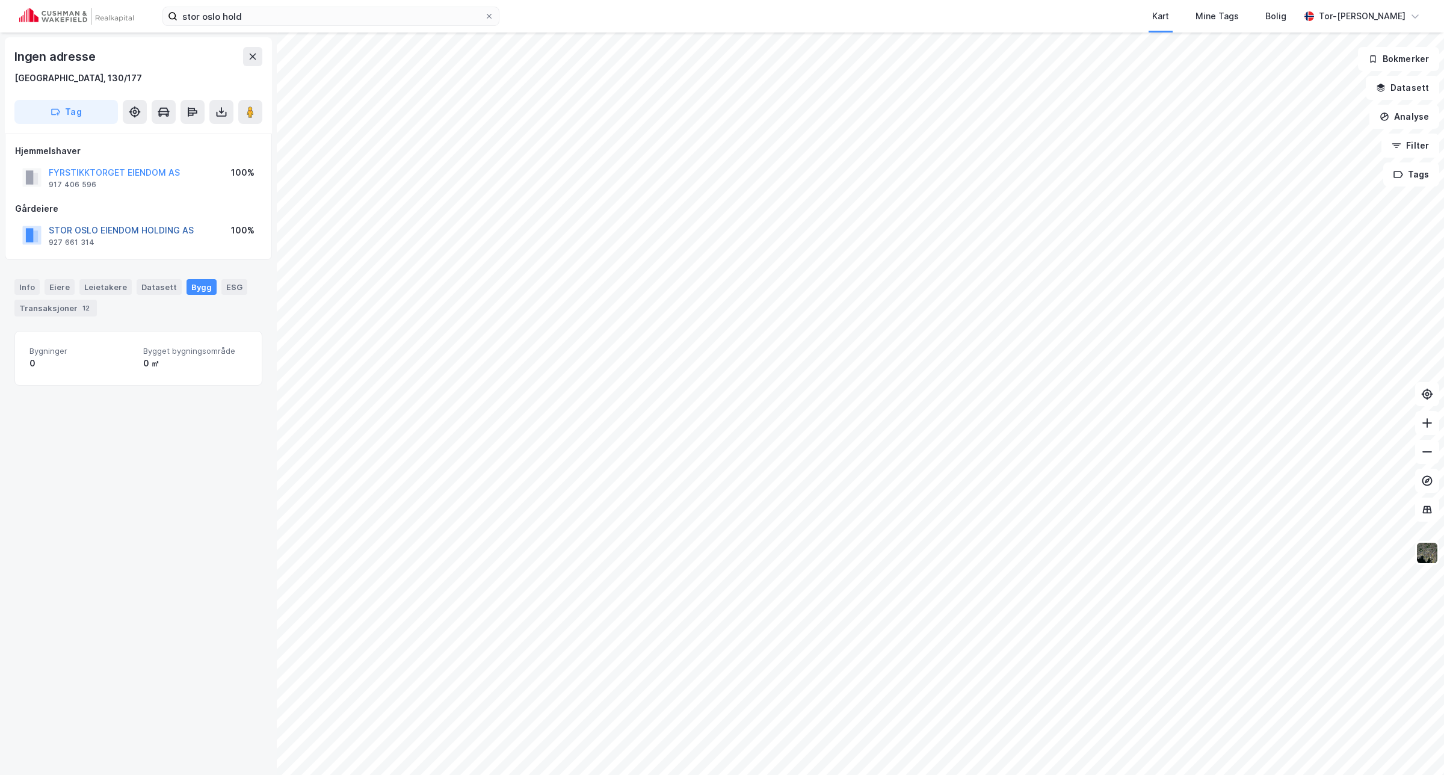
click at [0, 0] on button "STOR OSLO EIENDOM HOLDING AS" at bounding box center [0, 0] width 0 height 0
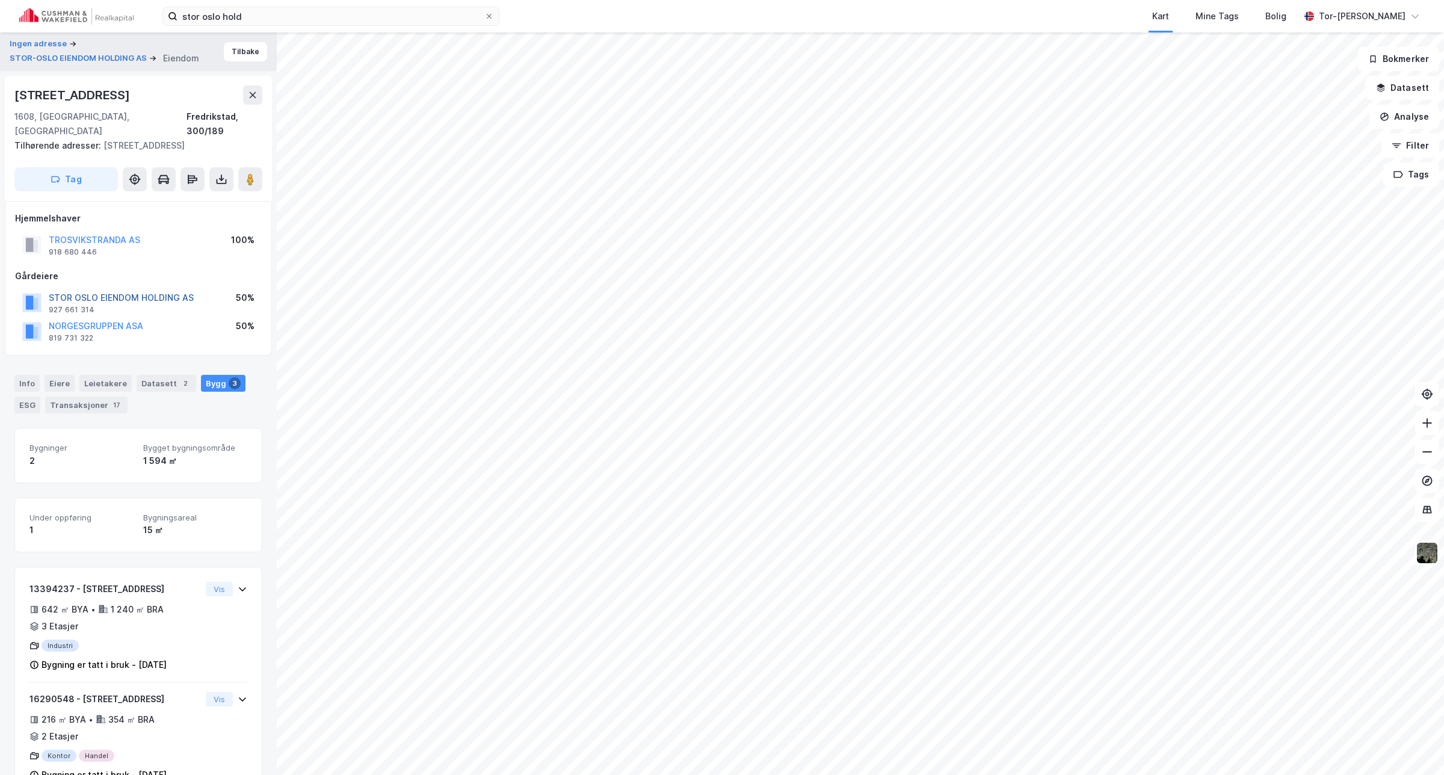
click at [0, 0] on button "STOR OSLO EIENDOM HOLDING AS" at bounding box center [0, 0] width 0 height 0
